Goal: Information Seeking & Learning: Learn about a topic

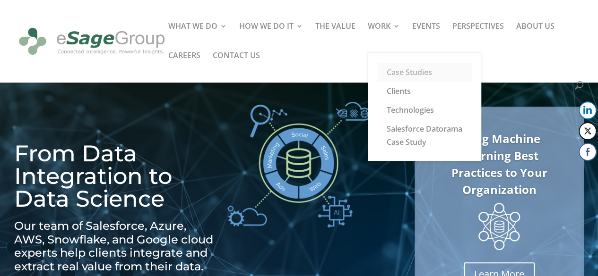
click at [403, 73] on link "Case Studies" at bounding box center [424, 72] width 95 height 19
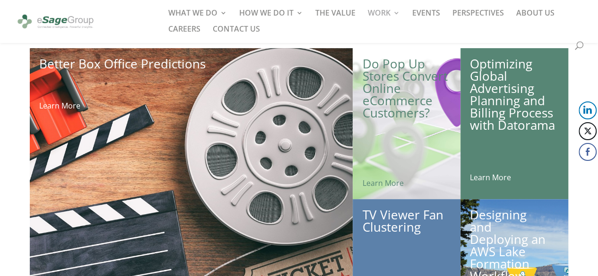
scroll to position [142, 0]
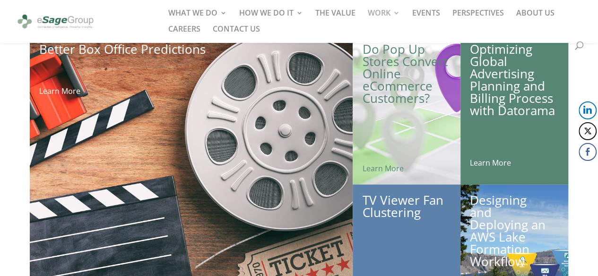
click at [536, 101] on link "Optimizing Global Advertising Planning and Billing Process with Datorama" at bounding box center [512, 80] width 85 height 78
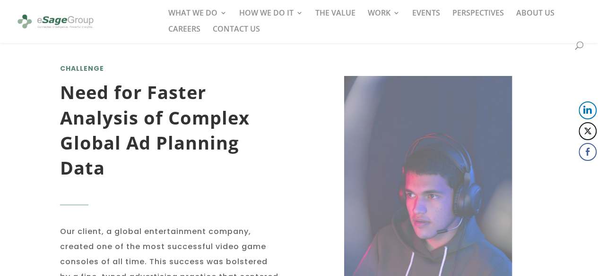
scroll to position [473, 0]
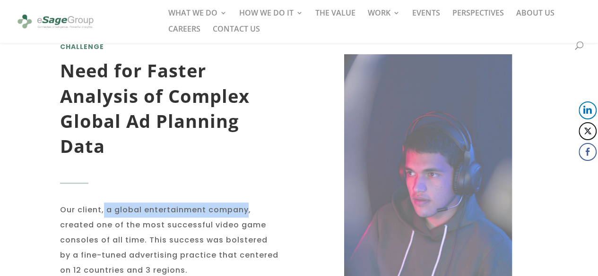
copy span "a global entertainment company"
drag, startPoint x: 247, startPoint y: 211, endPoint x: 104, endPoint y: 209, distance: 143.2
click at [104, 209] on span "Our client, a global entertainment company, created one of the most successful …" at bounding box center [169, 240] width 218 height 71
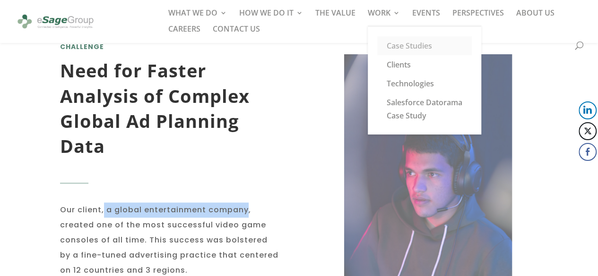
click at [403, 48] on link "Case Studies" at bounding box center [424, 45] width 95 height 19
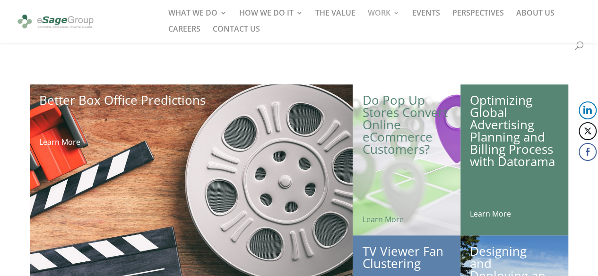
scroll to position [95, 0]
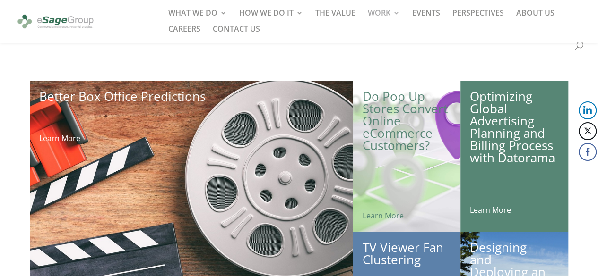
click at [499, 117] on link "Optimizing Global Advertising Planning and Billing Process with Datorama" at bounding box center [512, 127] width 85 height 78
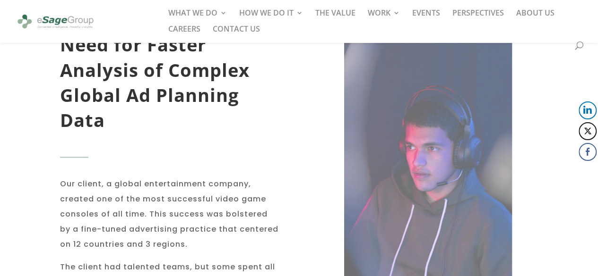
scroll to position [520, 0]
